Goal: Information Seeking & Learning: Learn about a topic

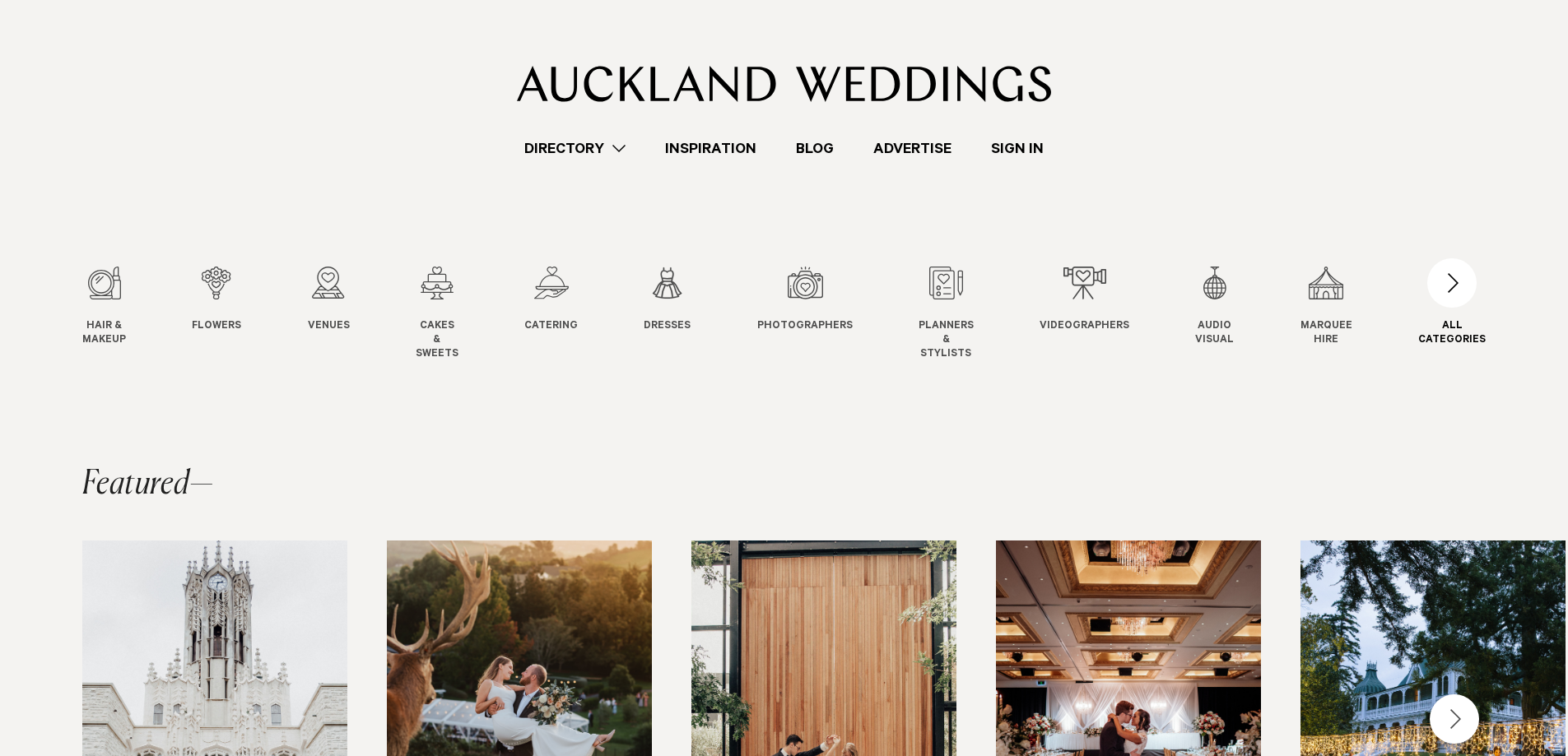
click at [1462, 289] on div "button" at bounding box center [1452, 283] width 50 height 50
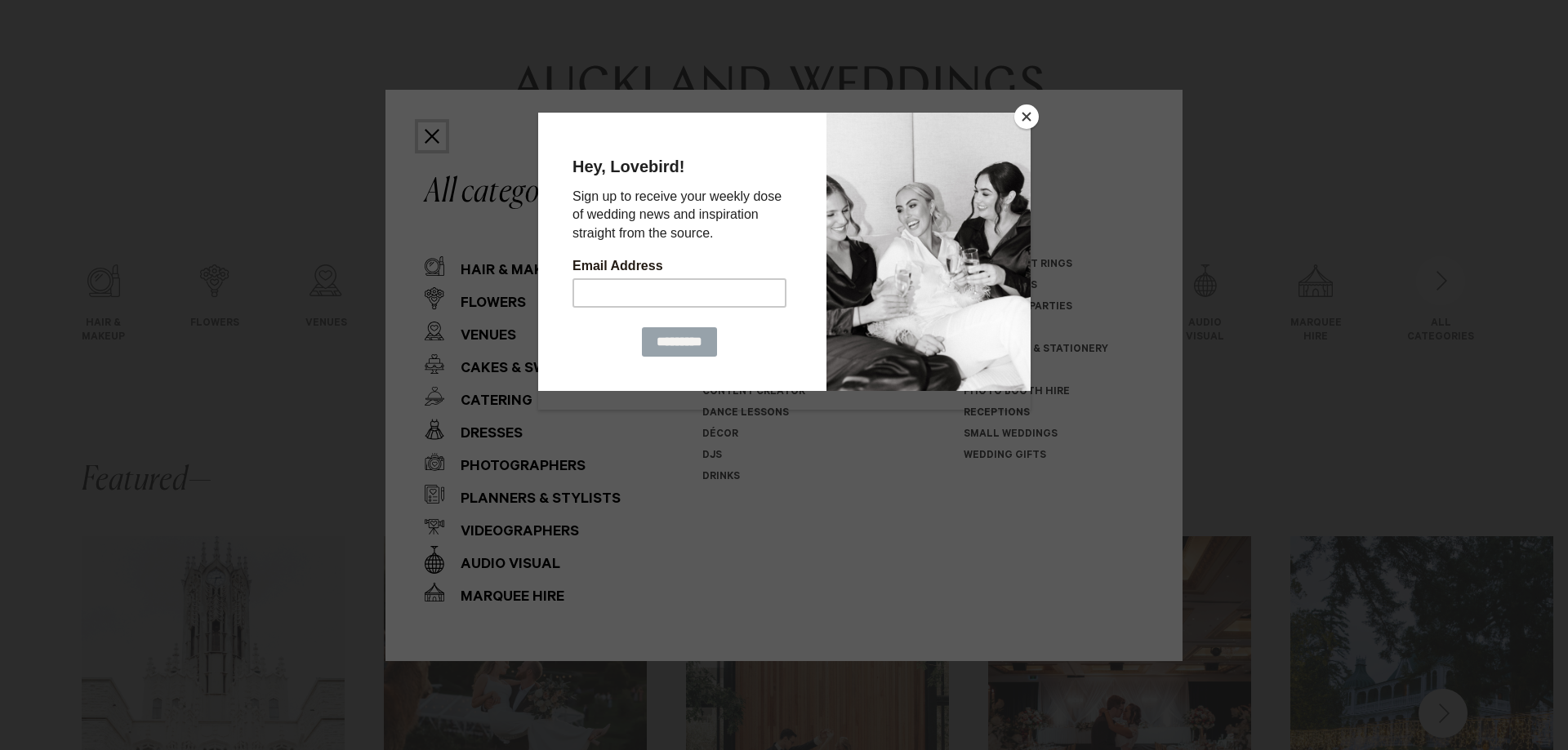
click at [1024, 117] on button "Close" at bounding box center [1026, 116] width 24 height 24
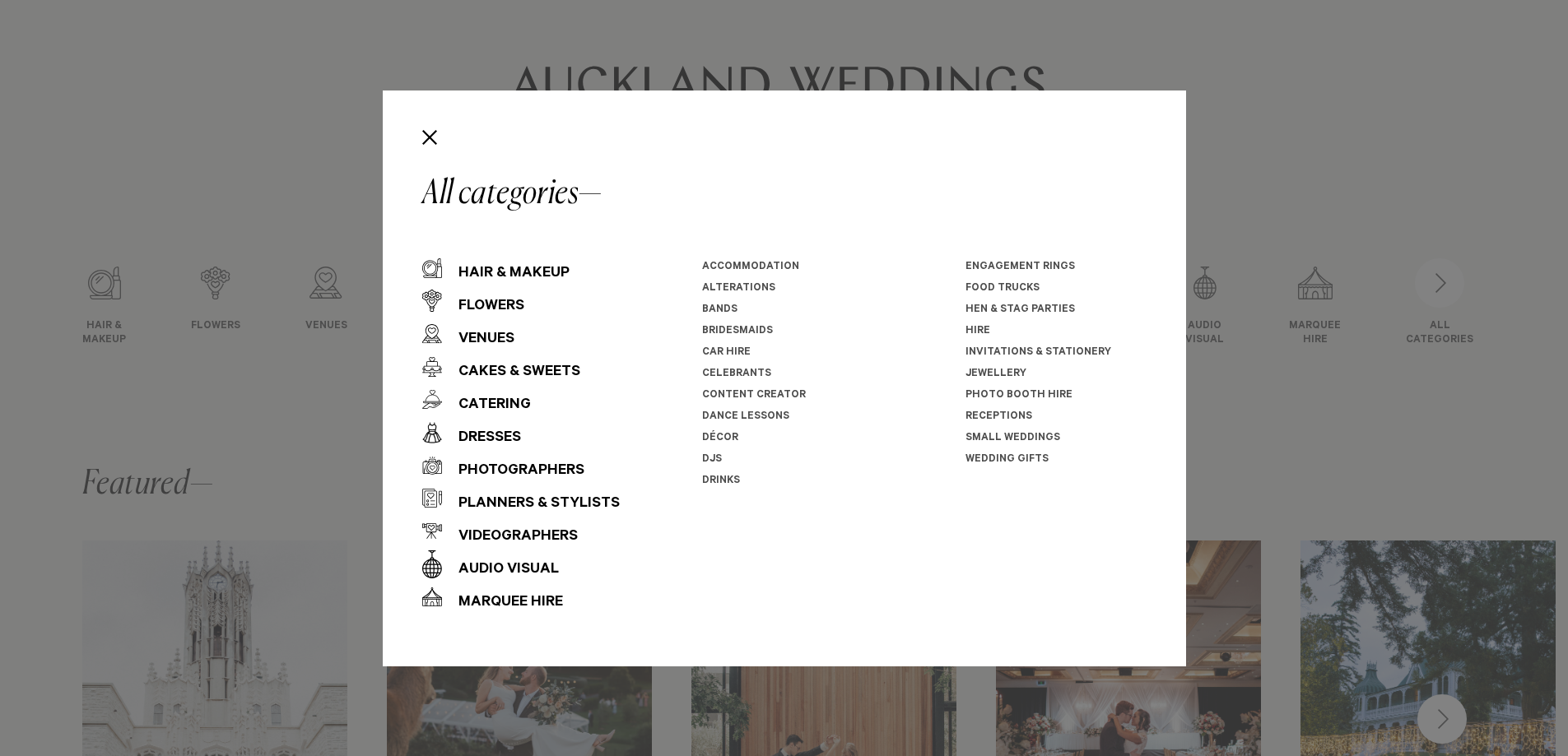
click at [1019, 352] on link "Invitations & Stationery" at bounding box center [1038, 353] width 145 height 11
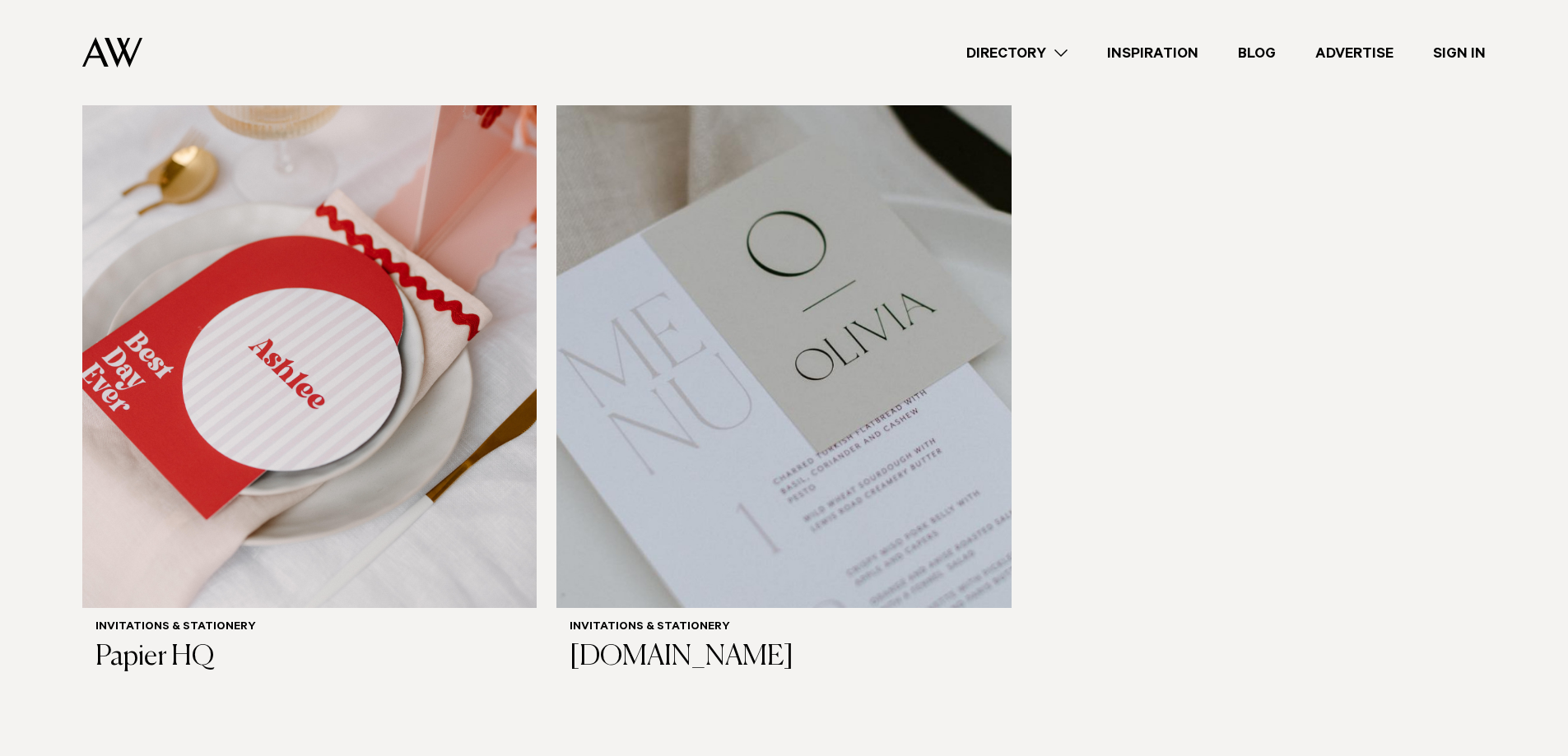
scroll to position [1316, 0]
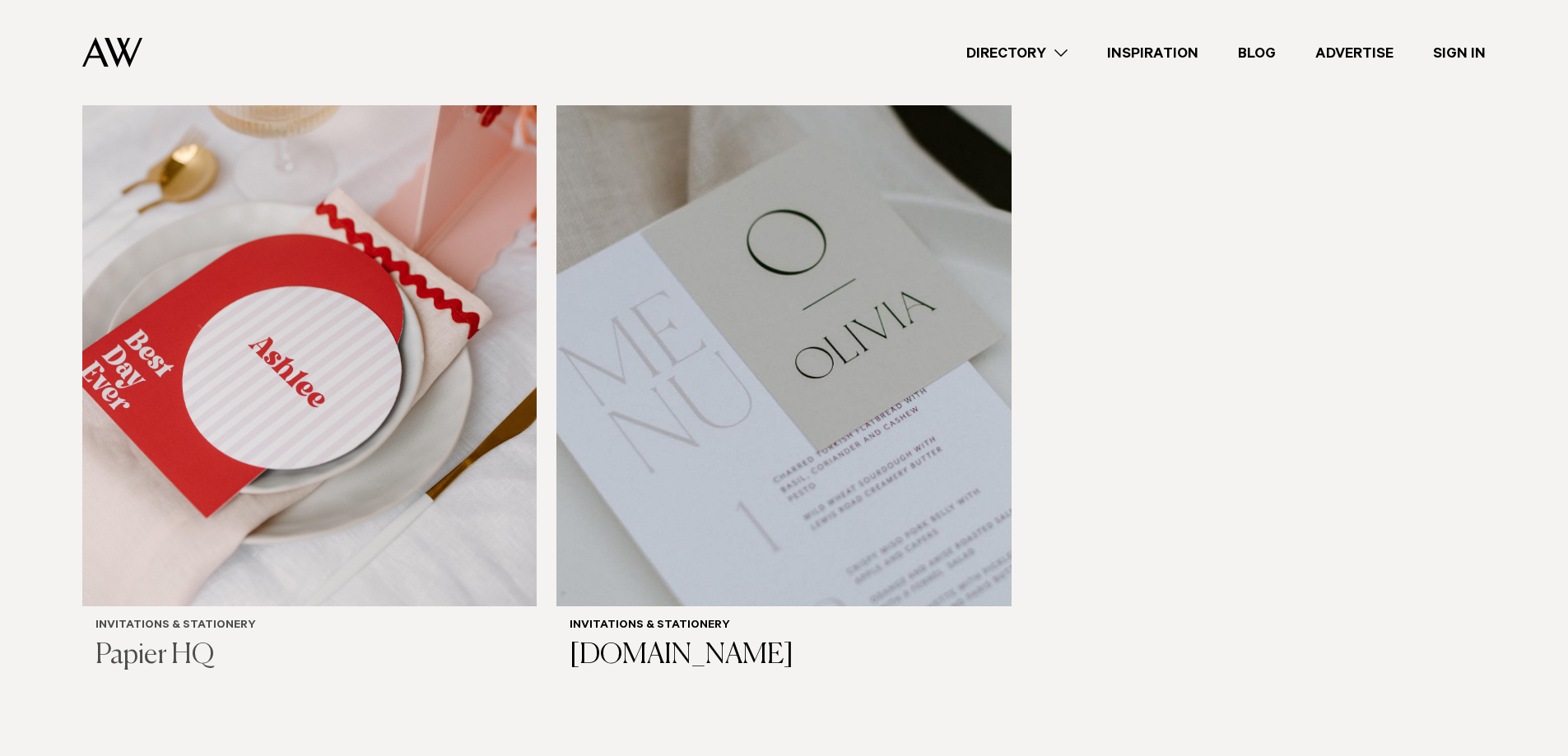
click at [335, 328] on img at bounding box center [309, 301] width 455 height 610
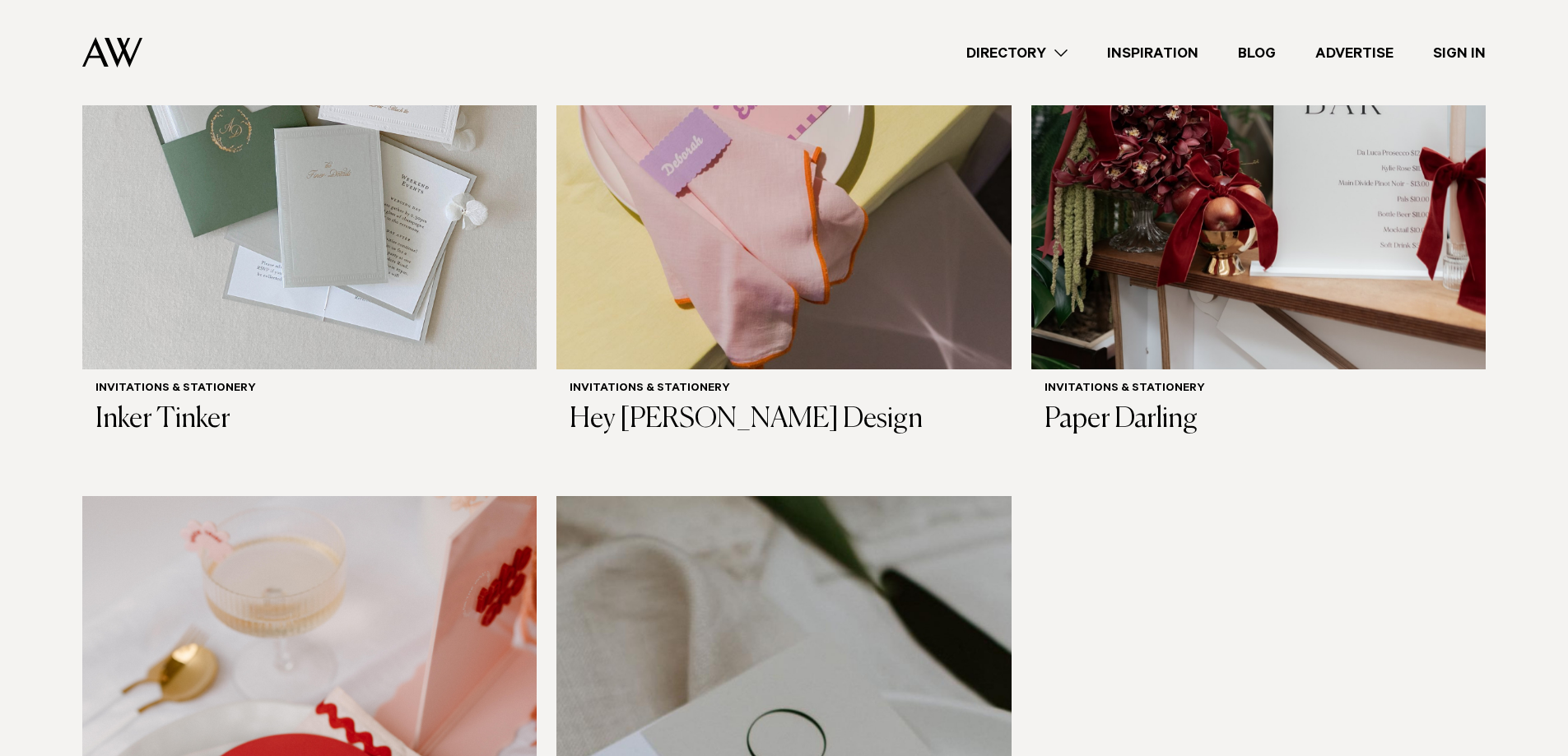
scroll to position [488, 0]
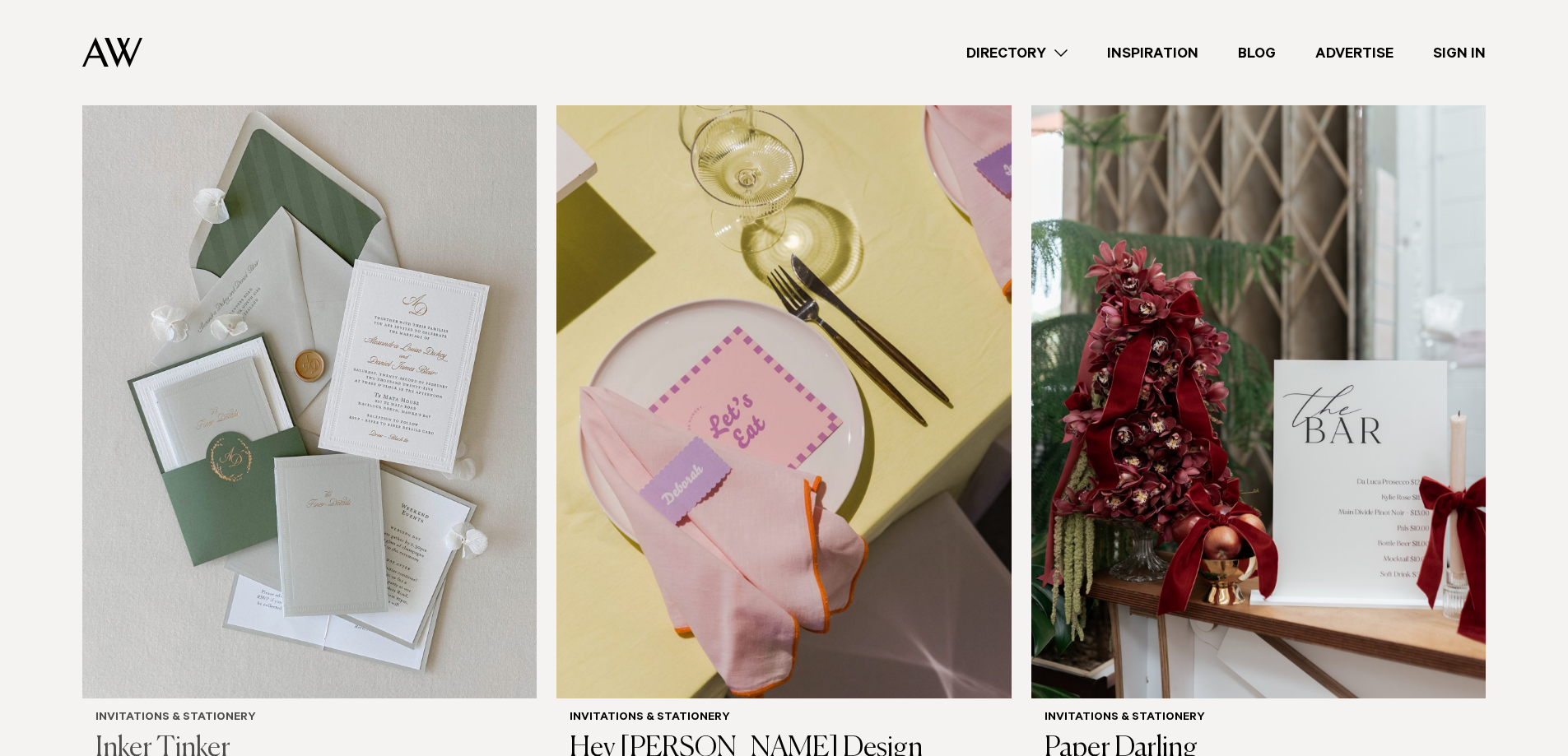
click at [378, 371] on img at bounding box center [309, 393] width 455 height 610
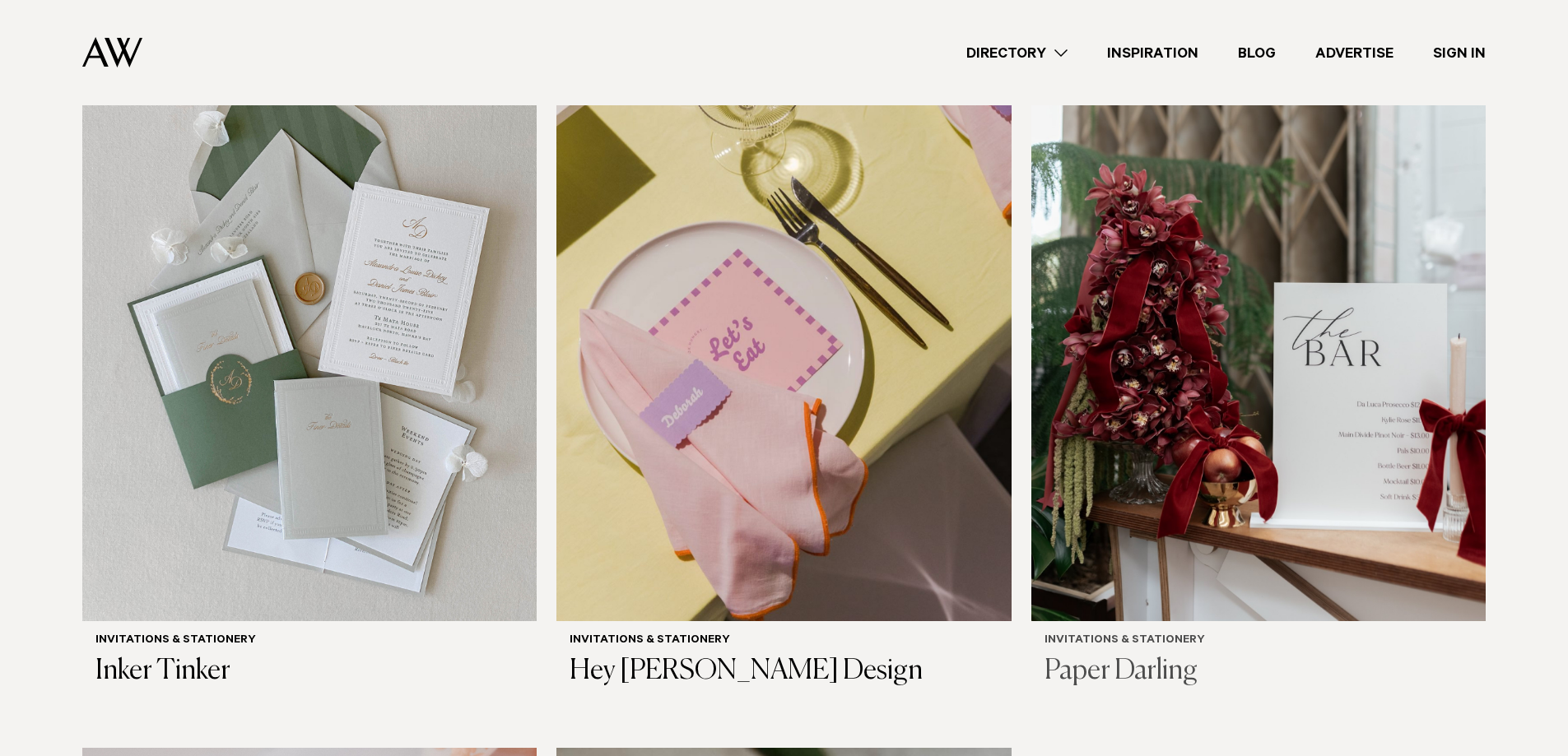
scroll to position [571, 0]
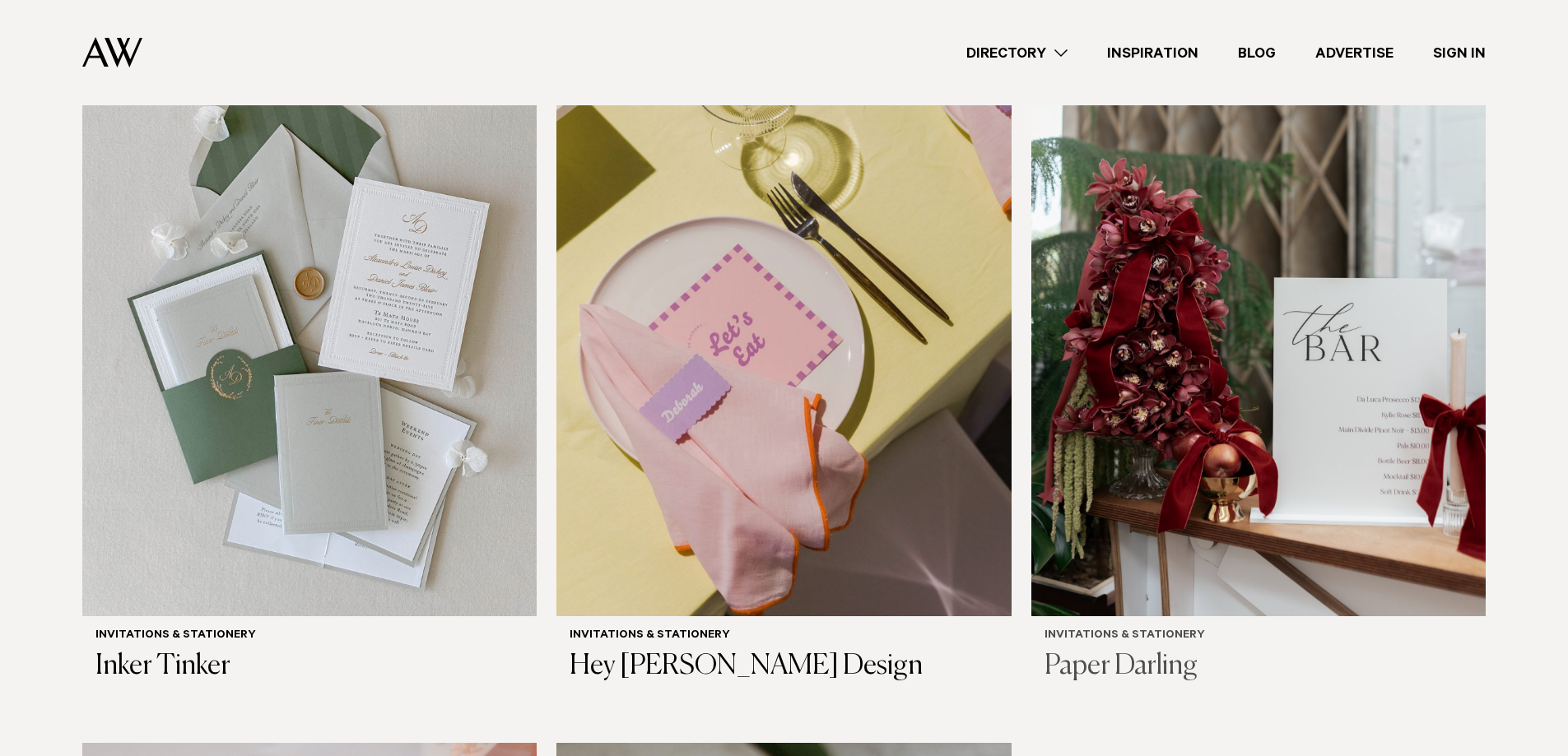
click at [1125, 630] on h6 "Invitations & Stationery" at bounding box center [1259, 636] width 428 height 14
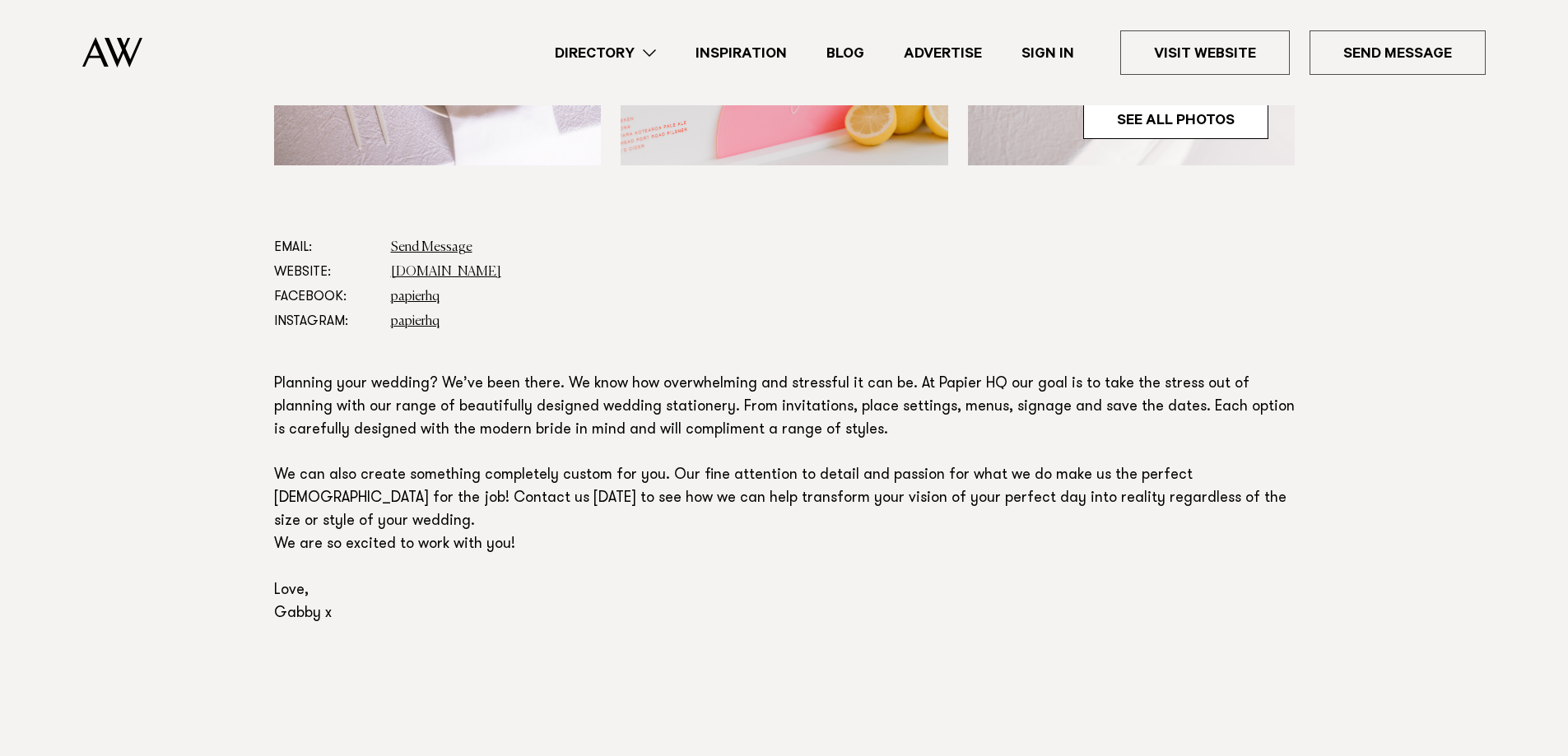
scroll to position [741, 0]
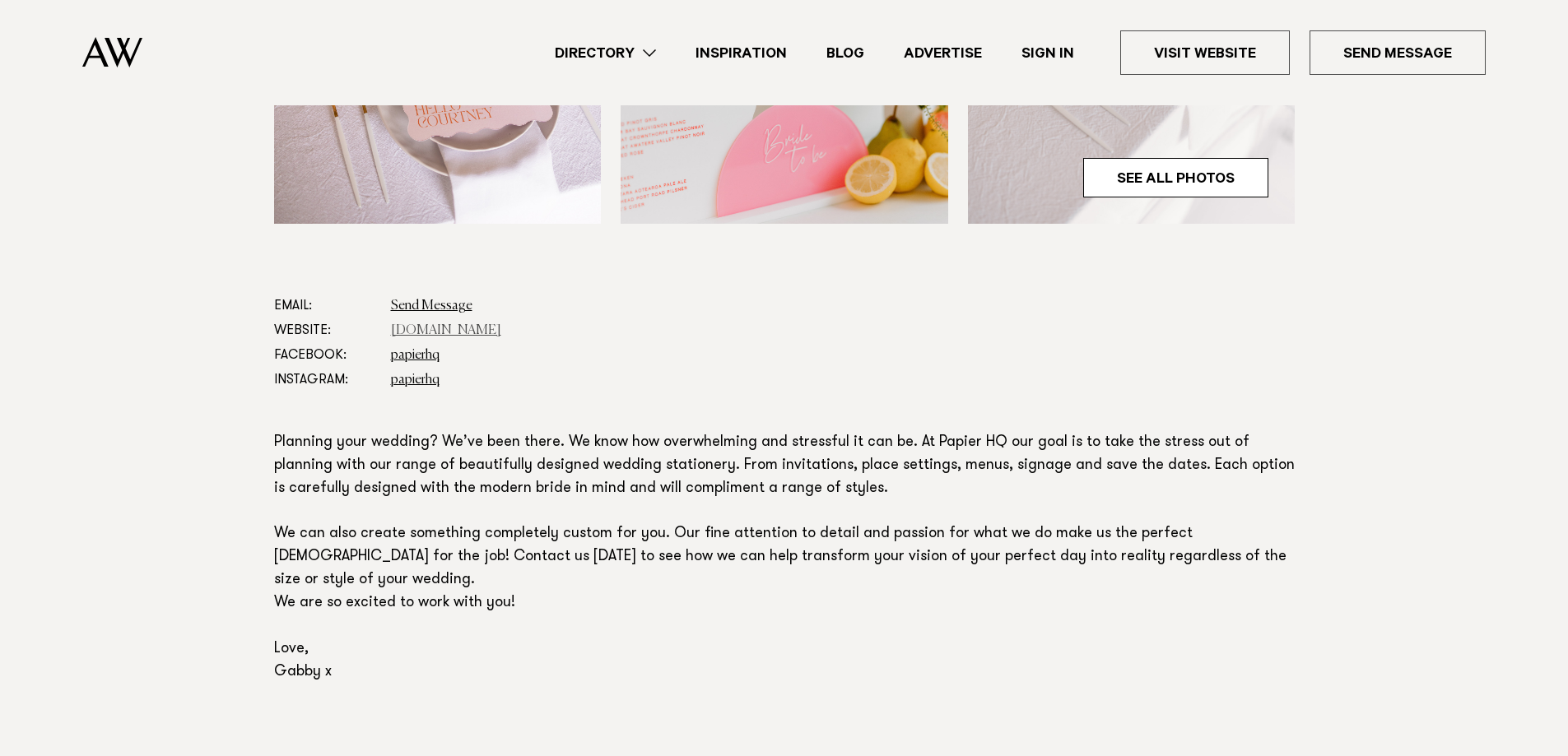
click at [433, 328] on link "[DOMAIN_NAME]" at bounding box center [446, 331] width 111 height 13
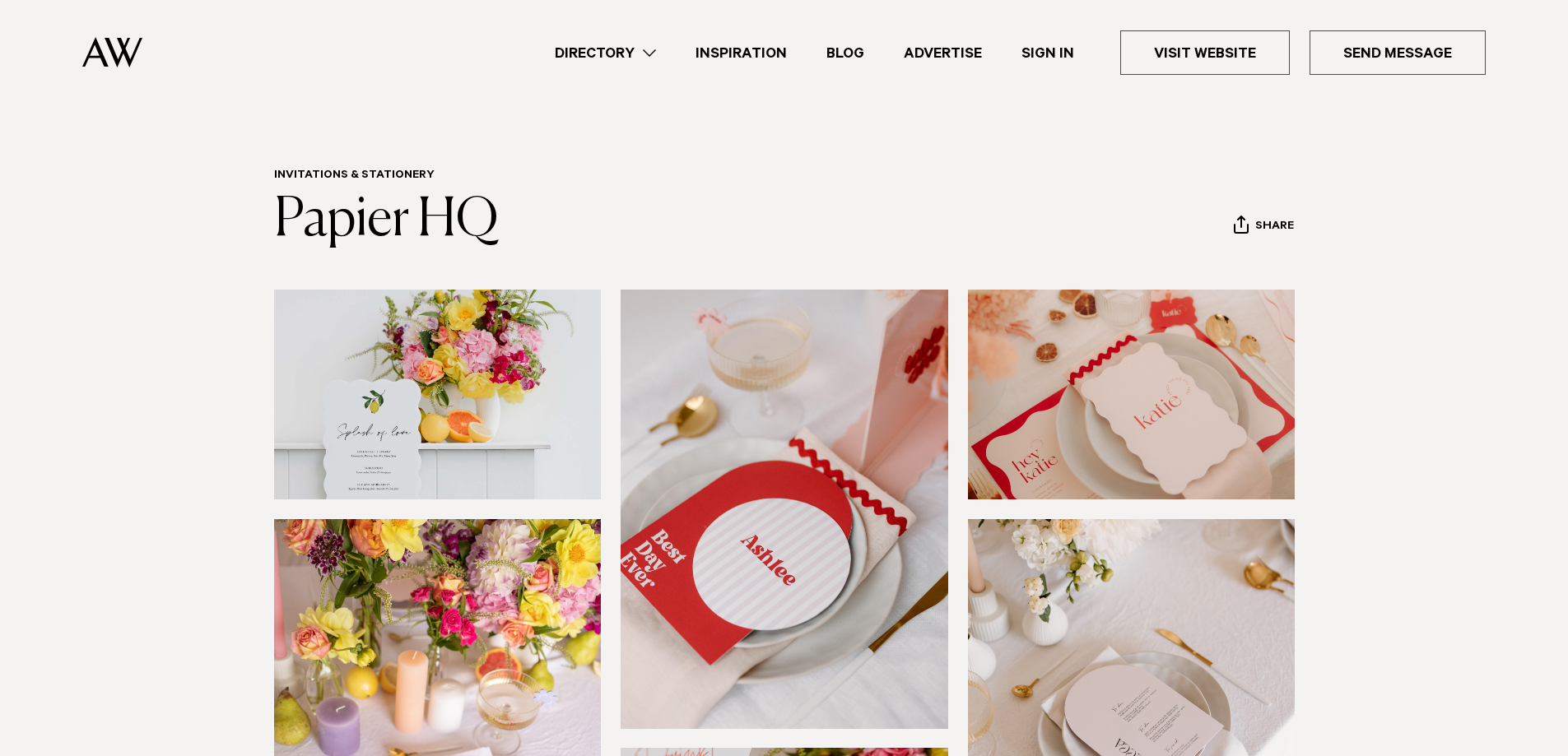
scroll to position [0, 0]
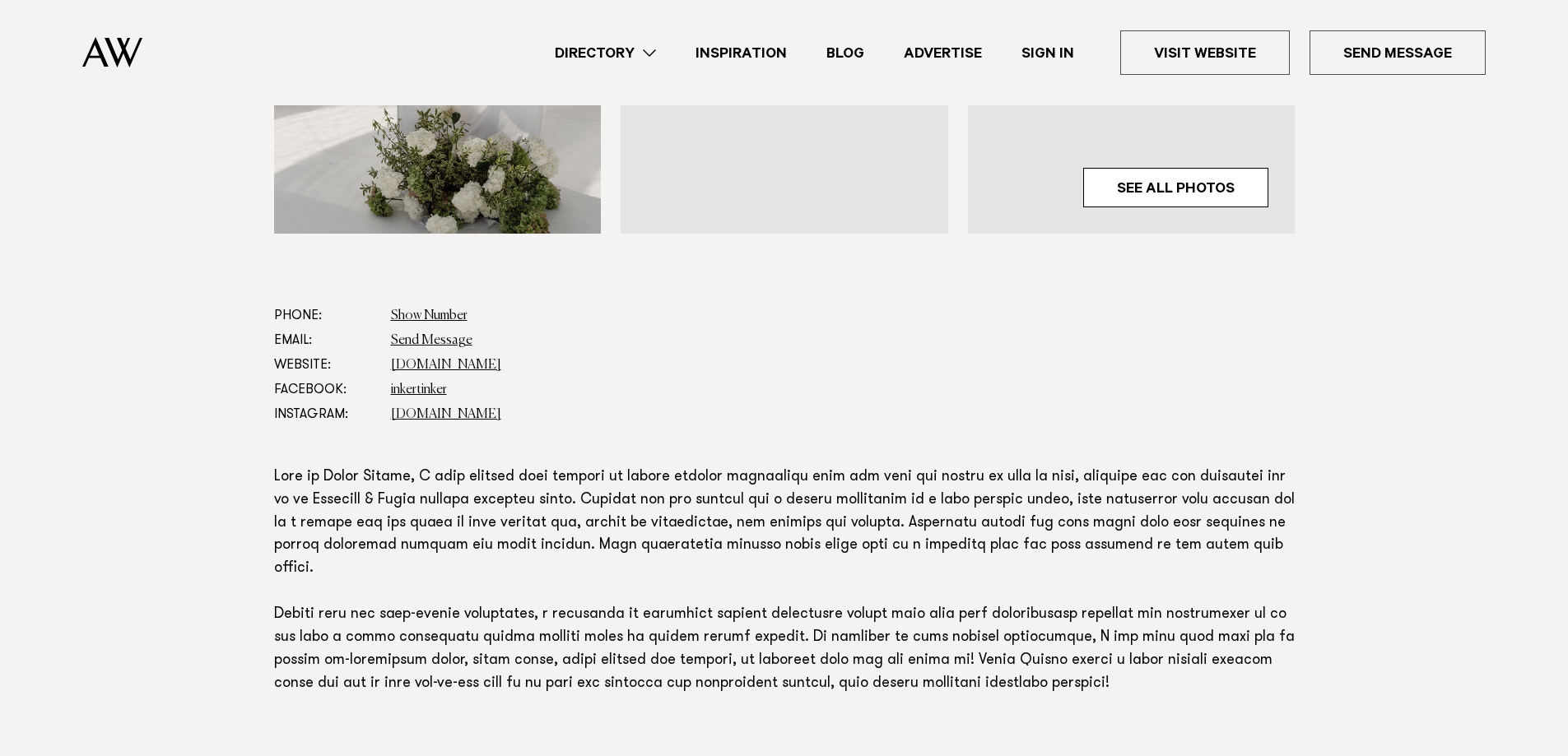
scroll to position [823, 0]
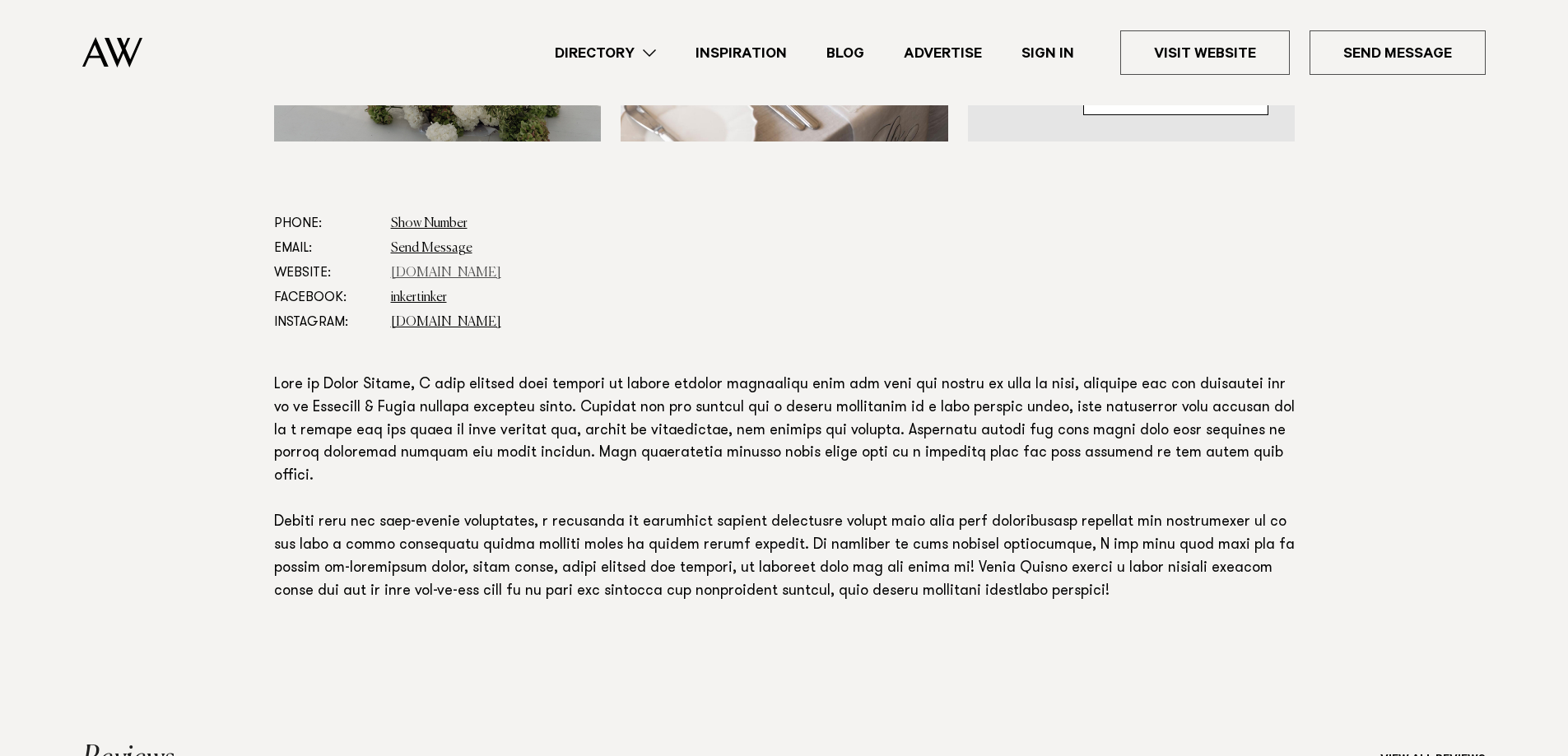
click at [474, 268] on link "www.inkertinker.com" at bounding box center [446, 274] width 111 height 13
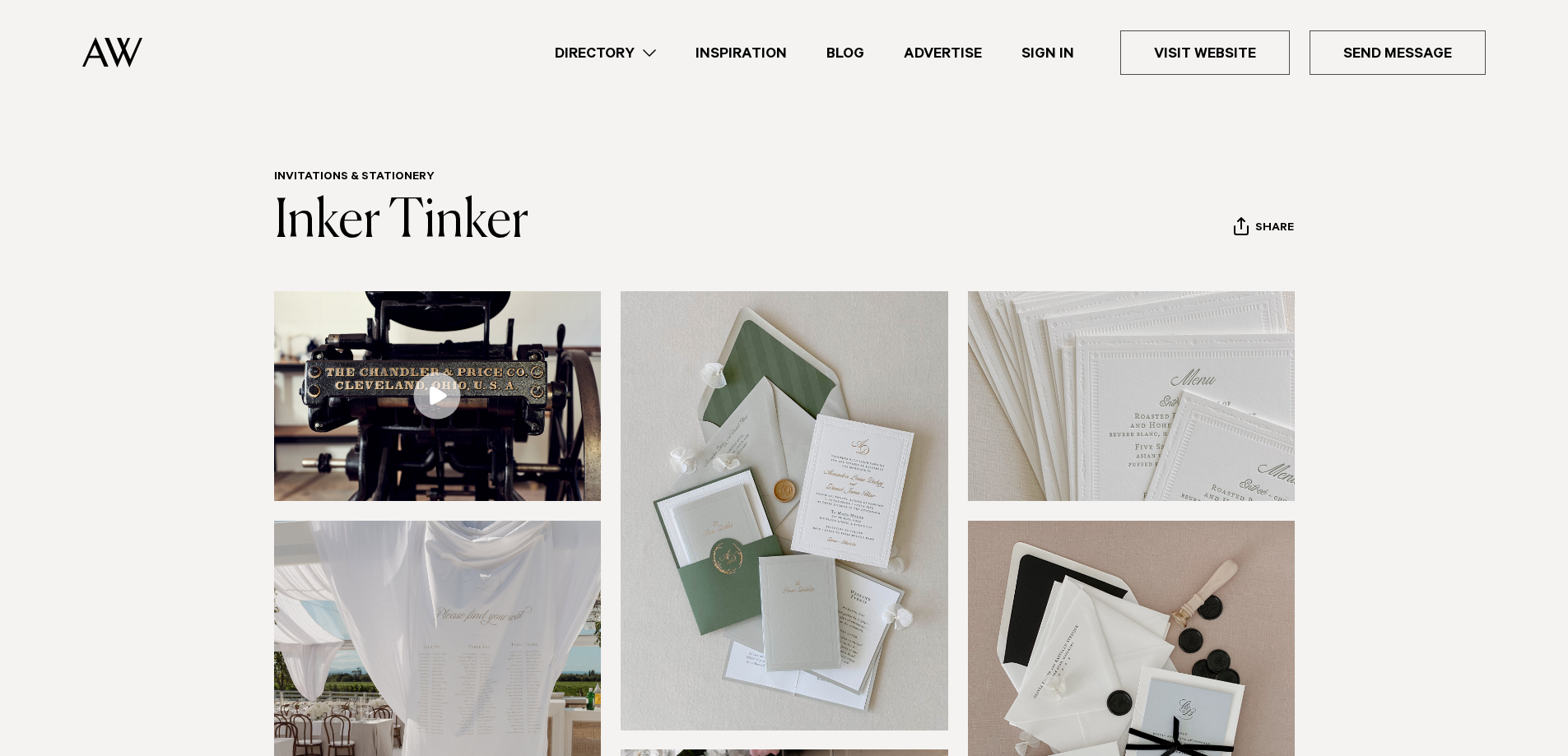
scroll to position [0, 0]
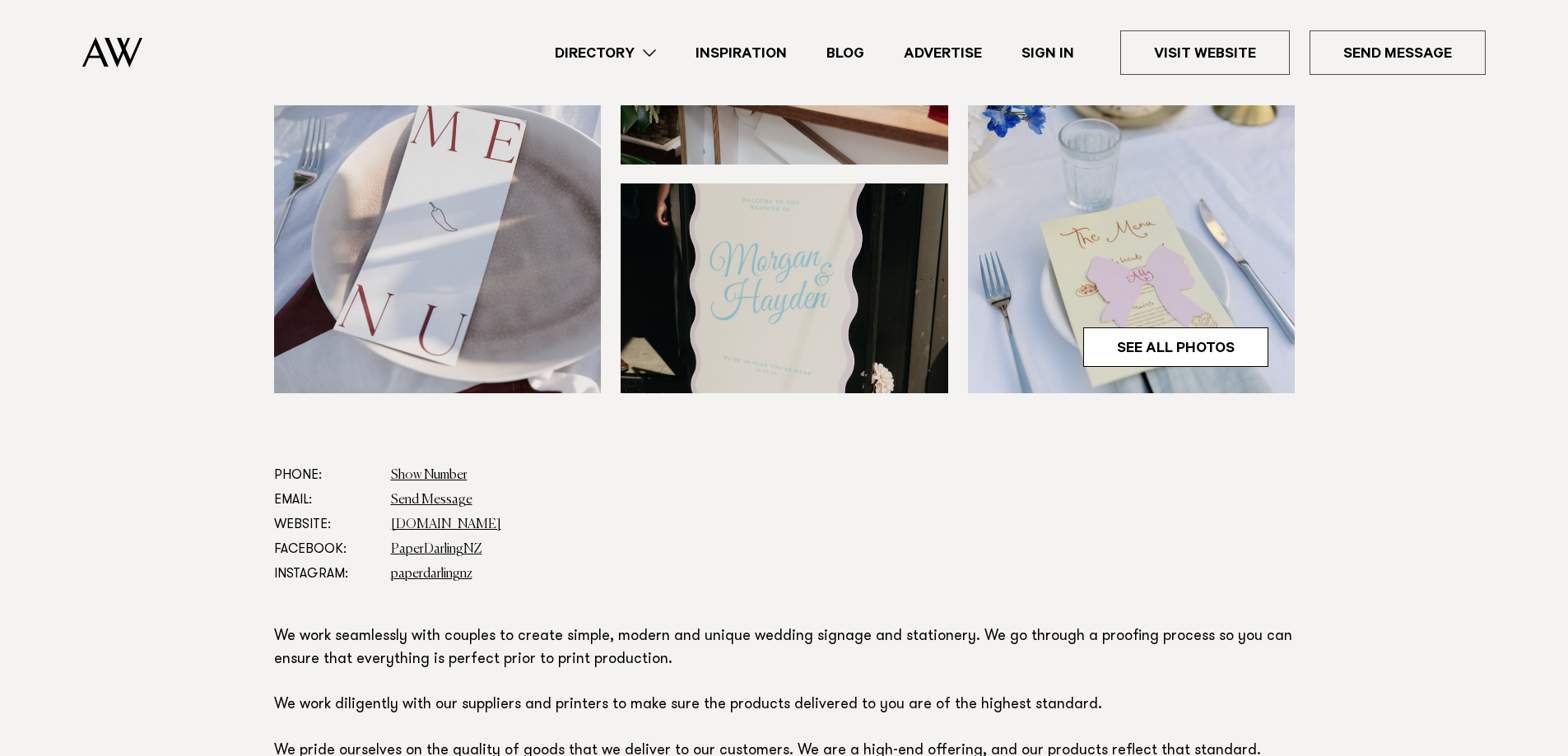
scroll to position [576, 0]
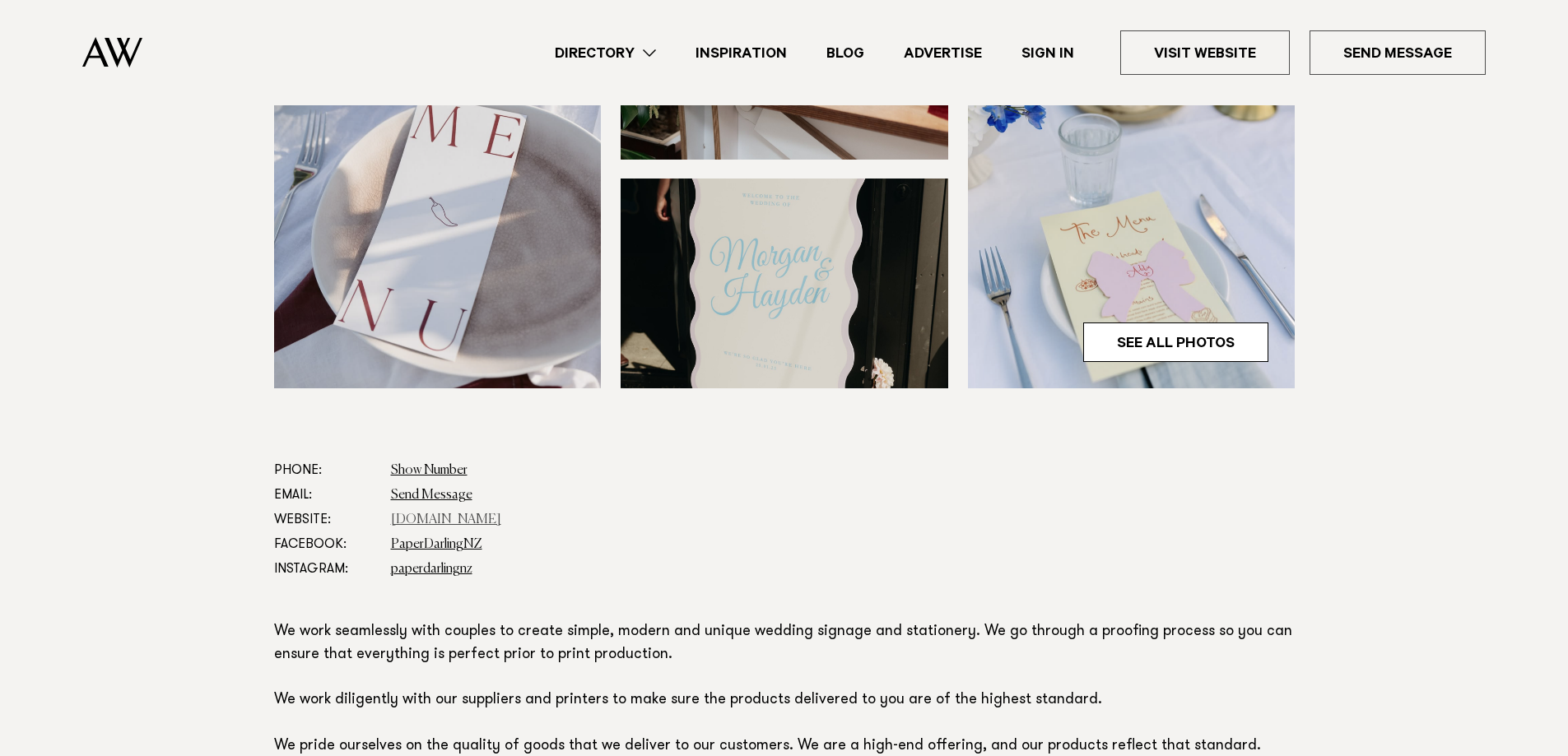
click at [429, 514] on link "[DOMAIN_NAME]" at bounding box center [446, 520] width 111 height 13
